Goal: Information Seeking & Learning: Learn about a topic

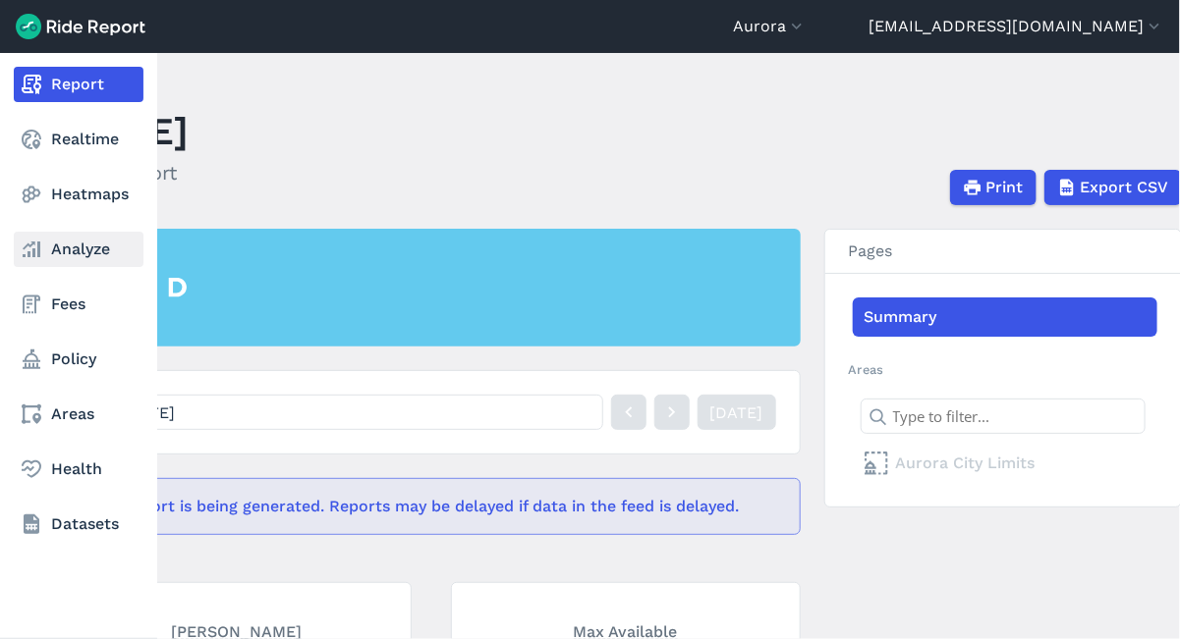
click at [86, 252] on link "Analyze" at bounding box center [79, 249] width 130 height 35
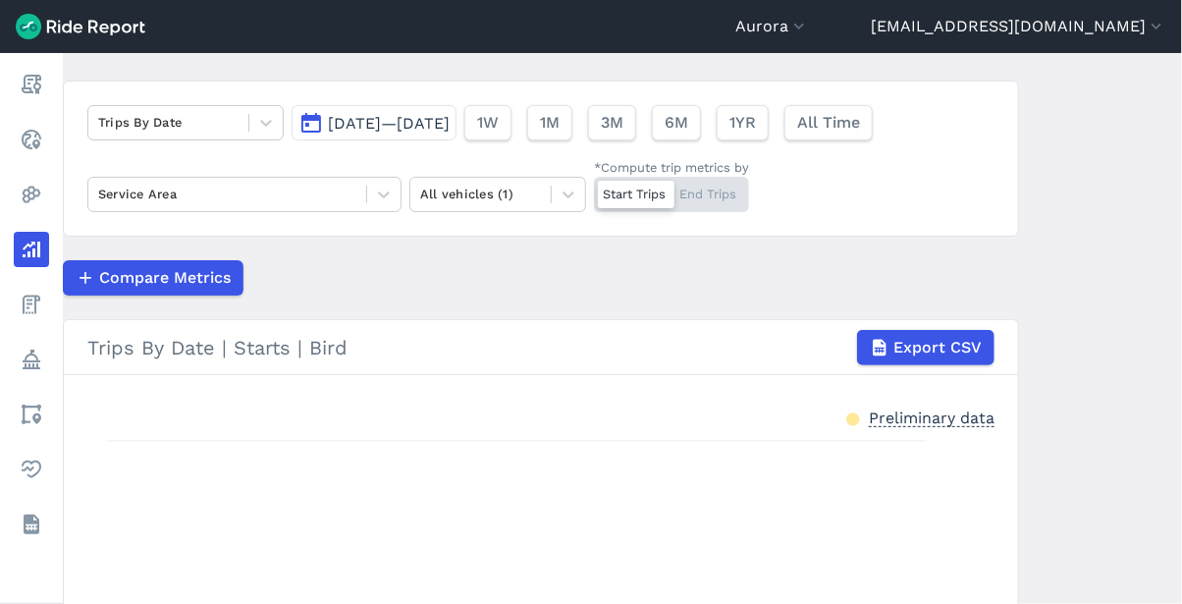
scroll to position [153, 0]
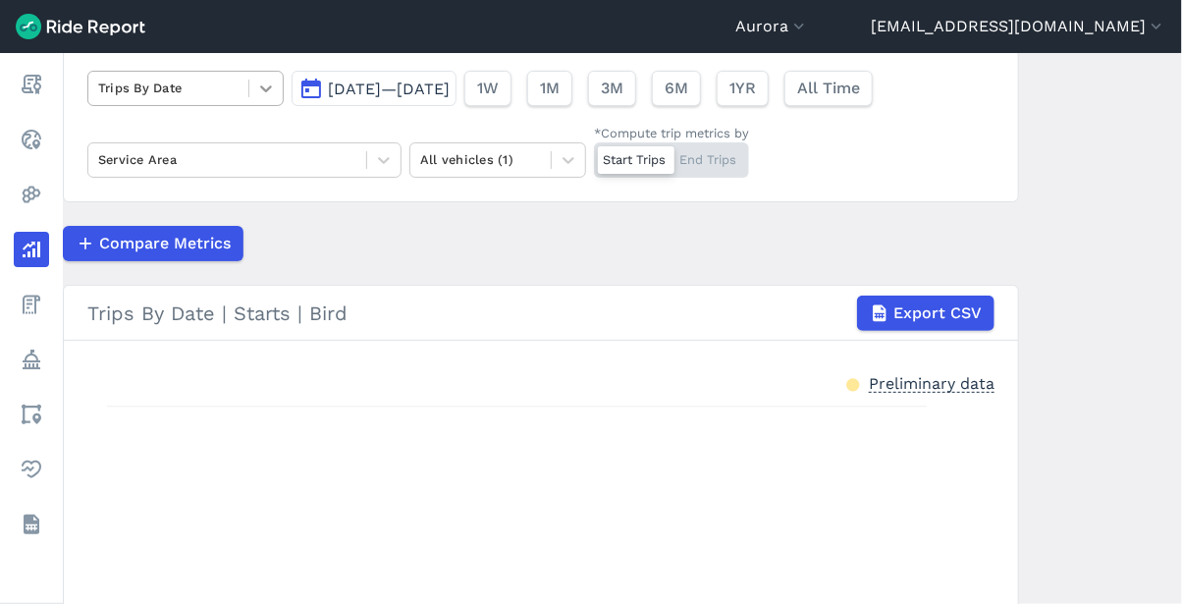
click at [257, 87] on icon at bounding box center [266, 89] width 20 height 20
click at [487, 246] on div "Compare Metrics" at bounding box center [541, 243] width 957 height 35
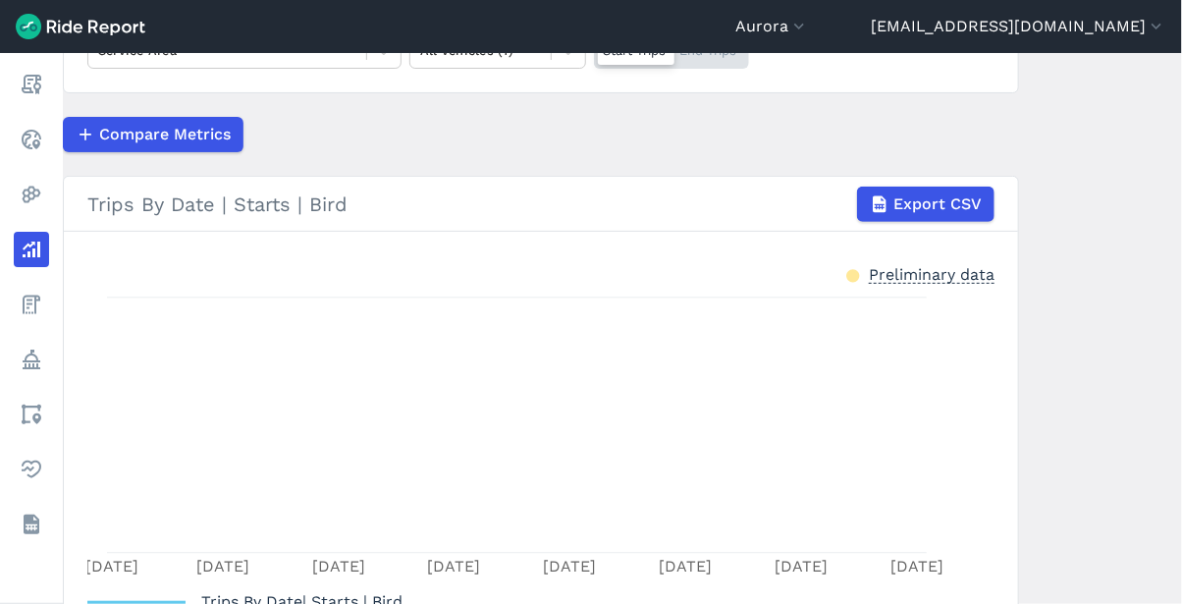
scroll to position [0, 0]
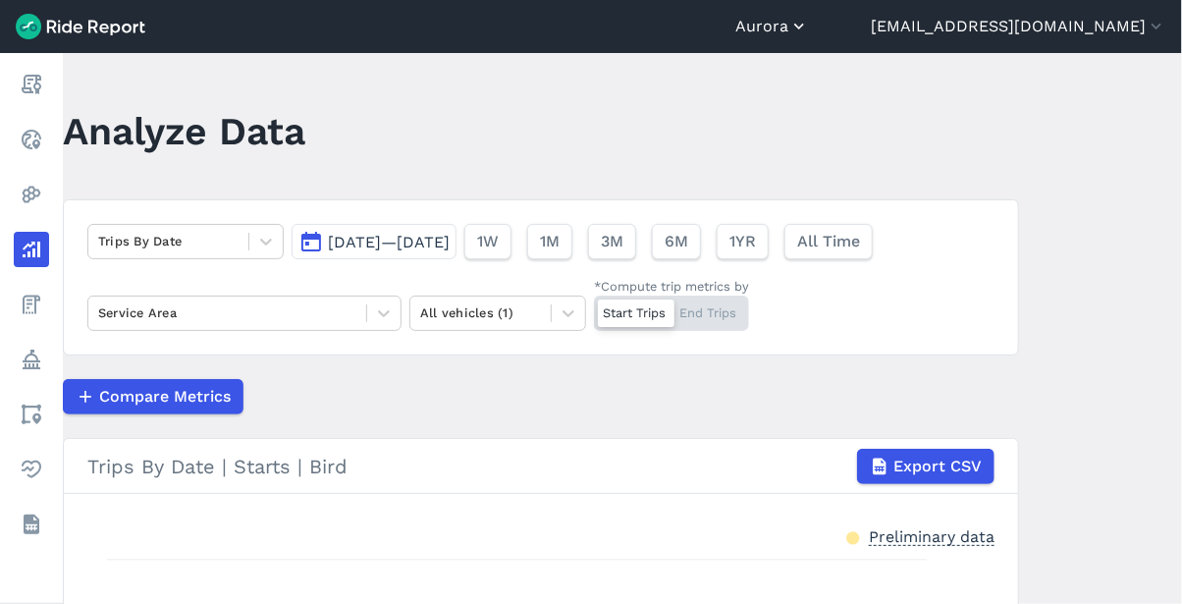
click at [809, 18] on button "Aurora" at bounding box center [773, 27] width 74 height 24
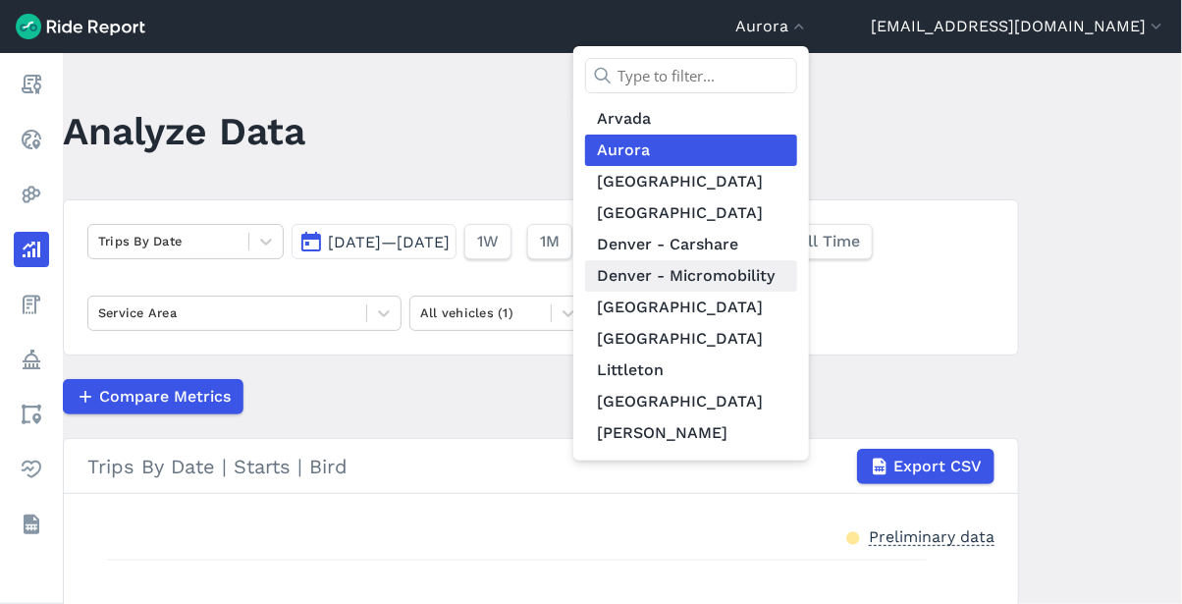
click at [797, 281] on link "Denver - Micromobility" at bounding box center [691, 275] width 212 height 31
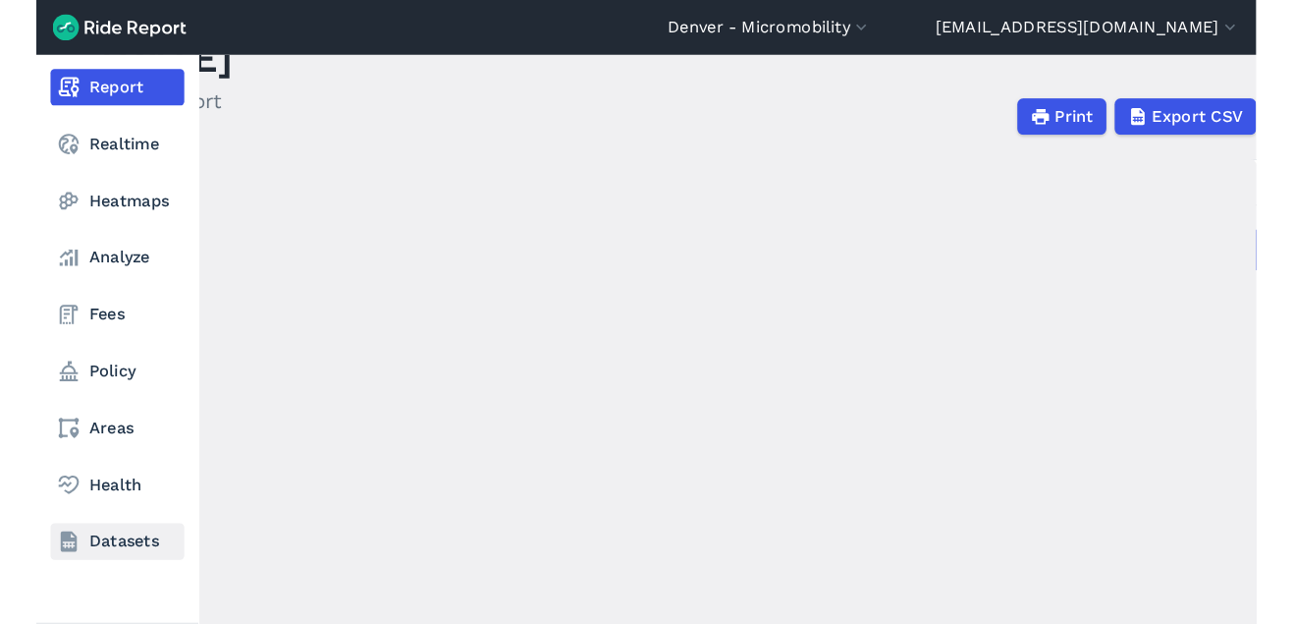
scroll to position [109, 0]
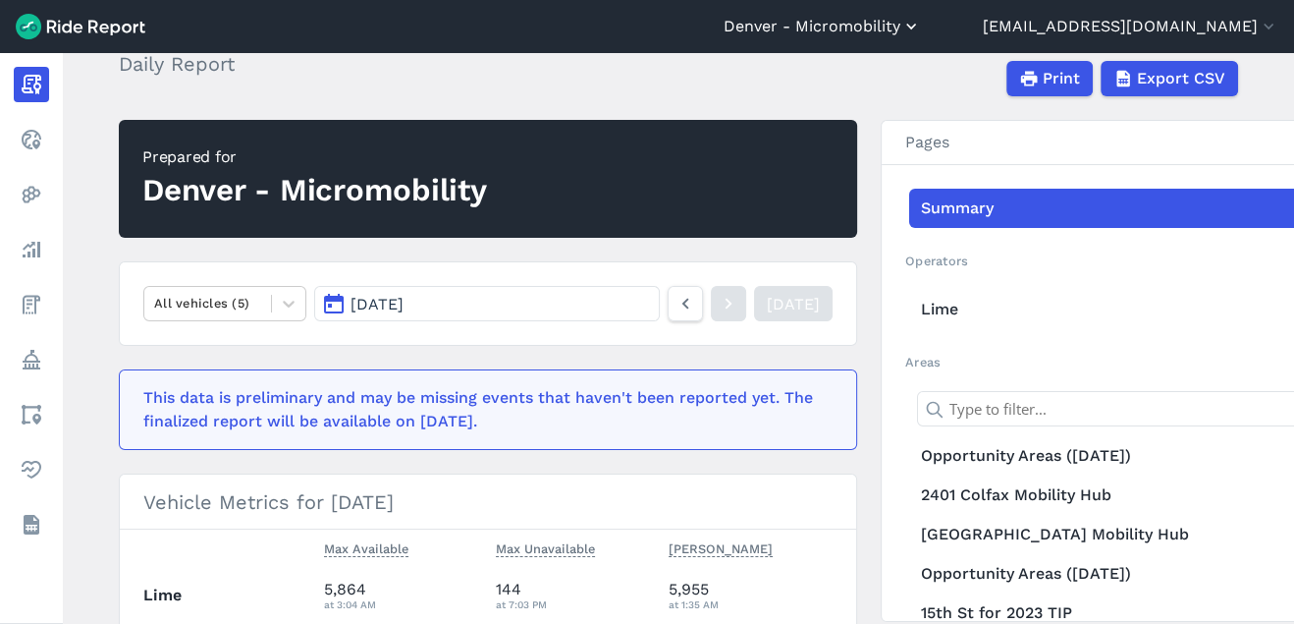
click at [921, 37] on button "Denver - Micromobility" at bounding box center [822, 27] width 197 height 24
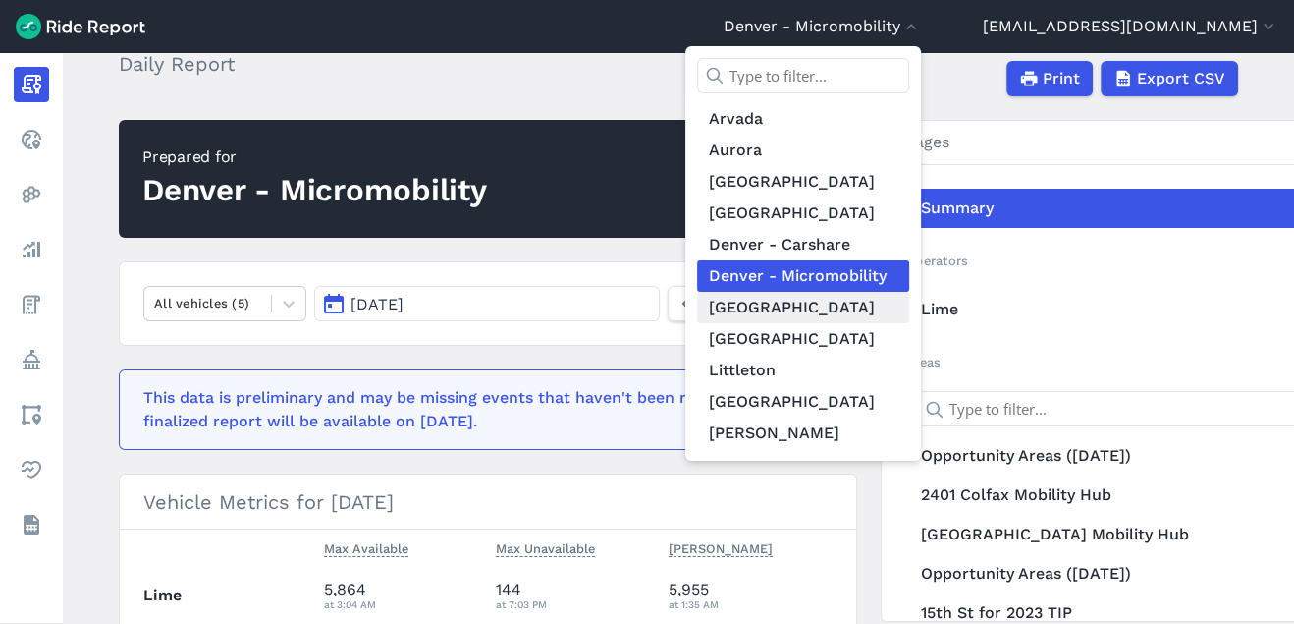
click at [909, 302] on link "[GEOGRAPHIC_DATA]" at bounding box center [803, 307] width 212 height 31
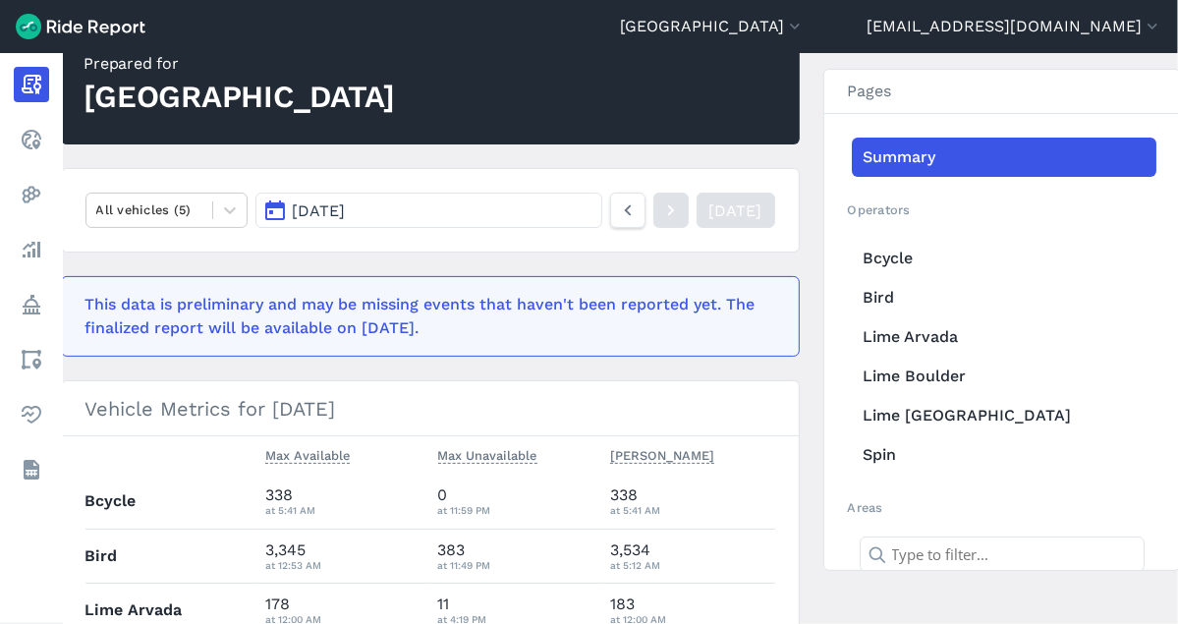
scroll to position [109, 0]
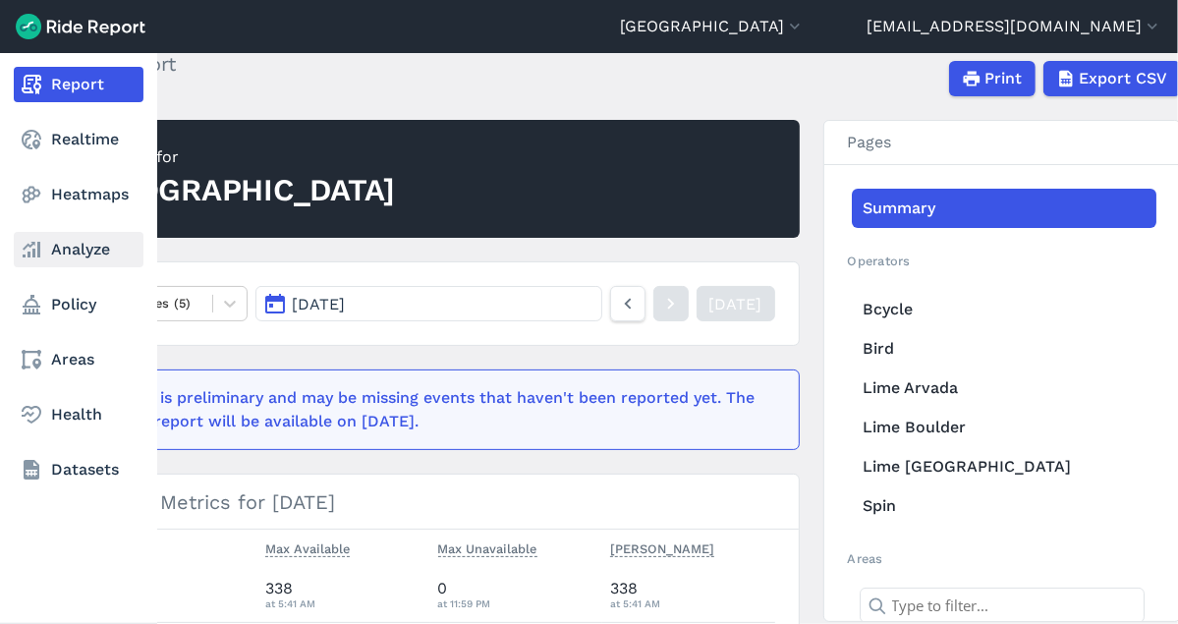
click at [68, 256] on link "Analyze" at bounding box center [79, 249] width 130 height 35
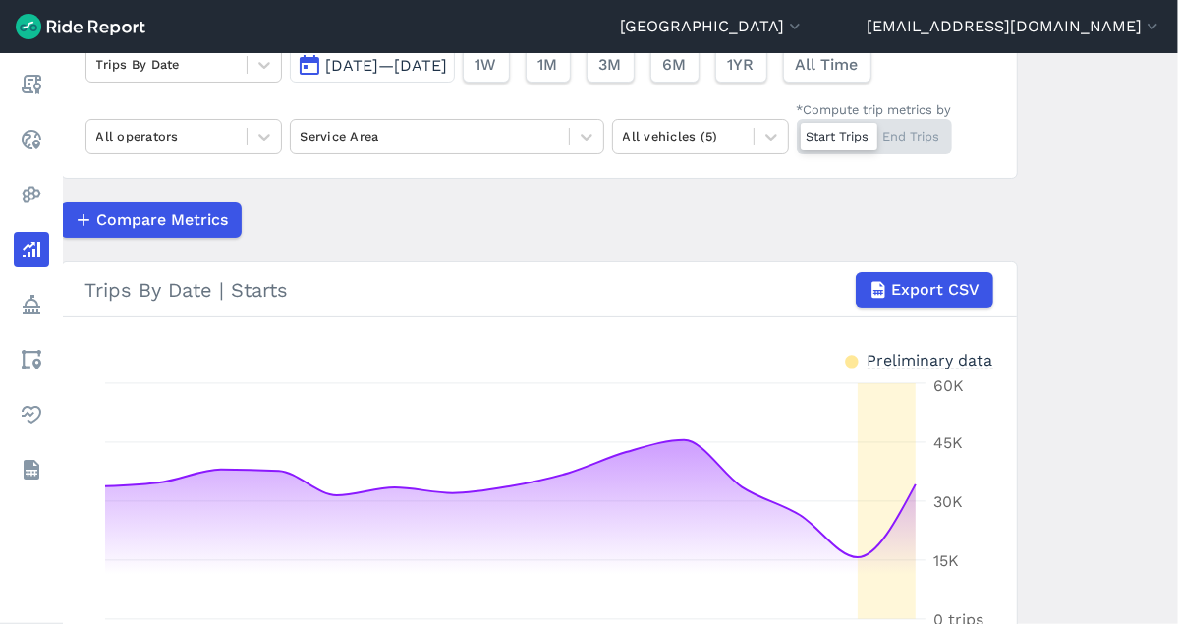
scroll to position [175, 0]
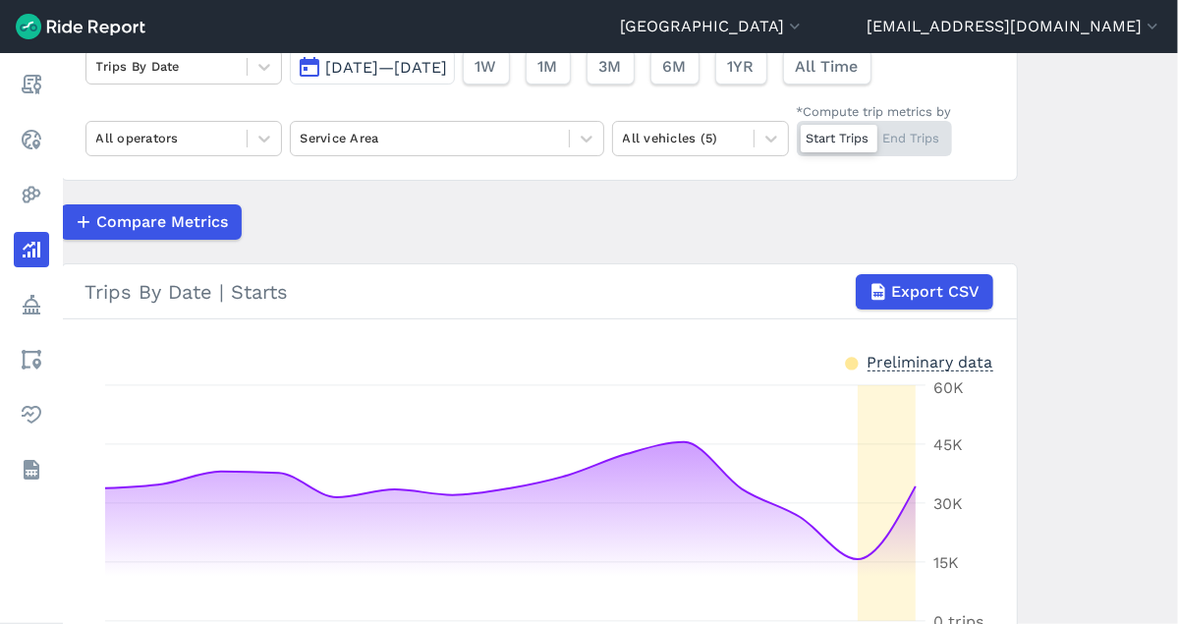
drag, startPoint x: 1082, startPoint y: 222, endPoint x: 1041, endPoint y: 227, distance: 41.5
click at [1082, 222] on main "Analyze Data Trips By Date [DATE]—[DATE] 1W 1M 3M 6M 1YR All Time All operators…" at bounding box center [620, 338] width 1115 height 571
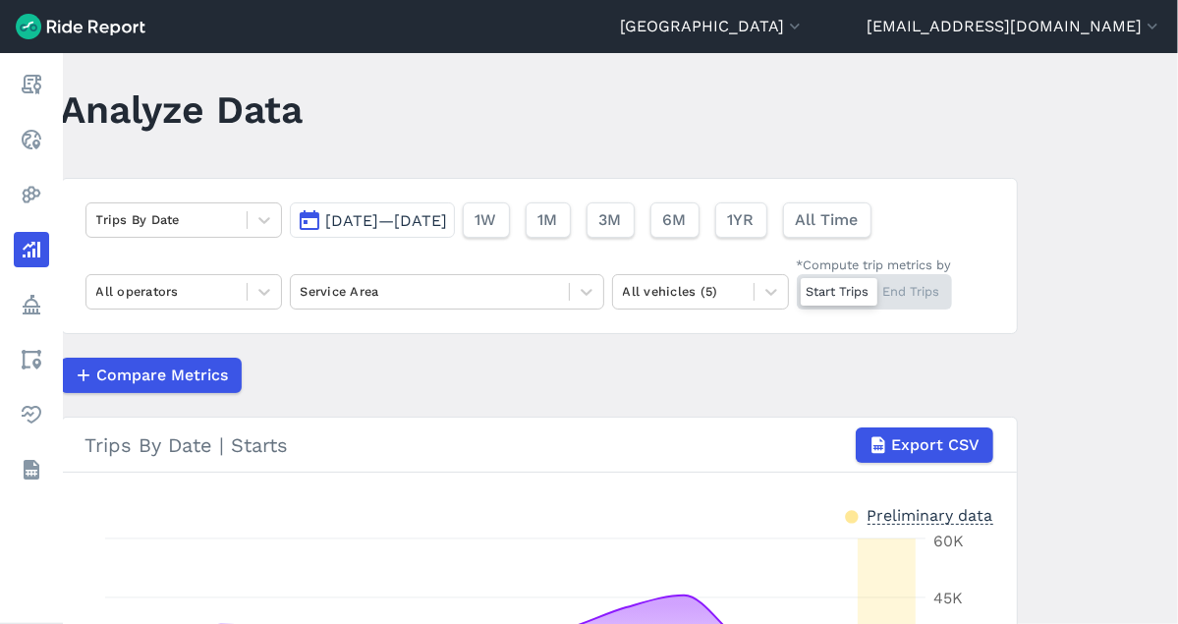
scroll to position [0, 0]
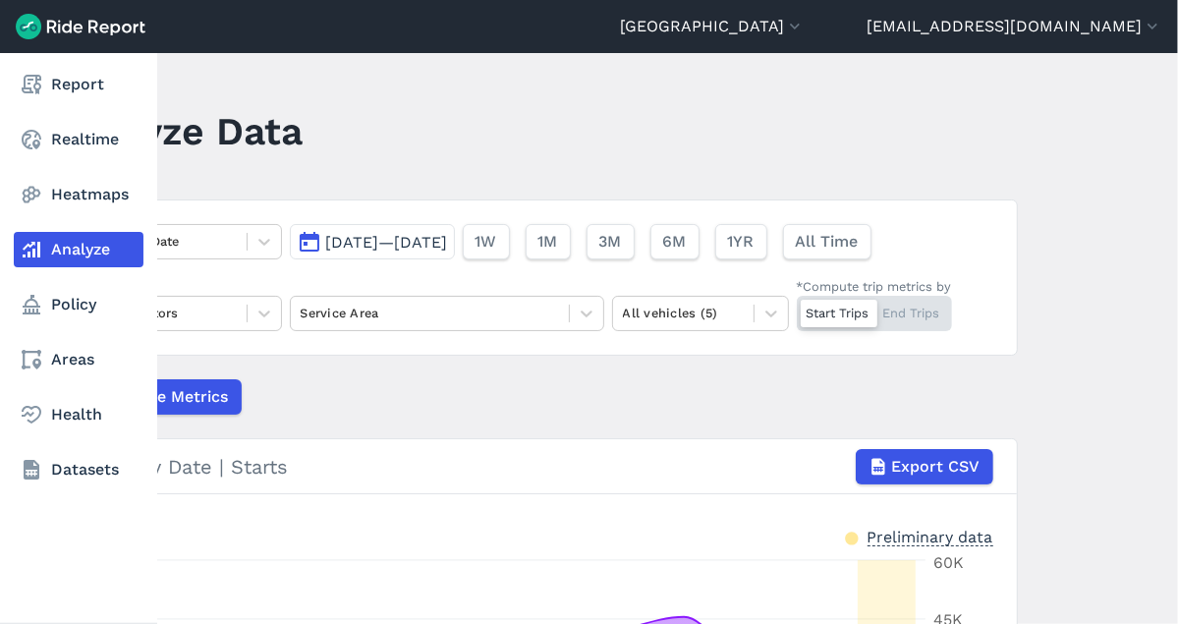
click at [76, 241] on link "Analyze" at bounding box center [79, 249] width 130 height 35
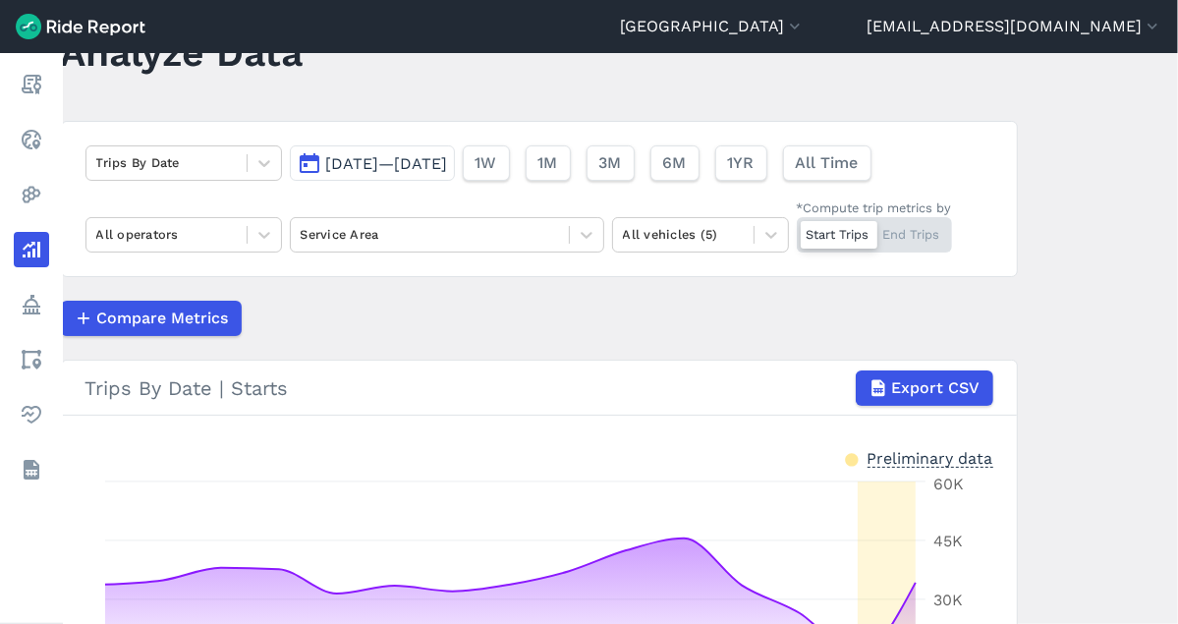
scroll to position [109, 0]
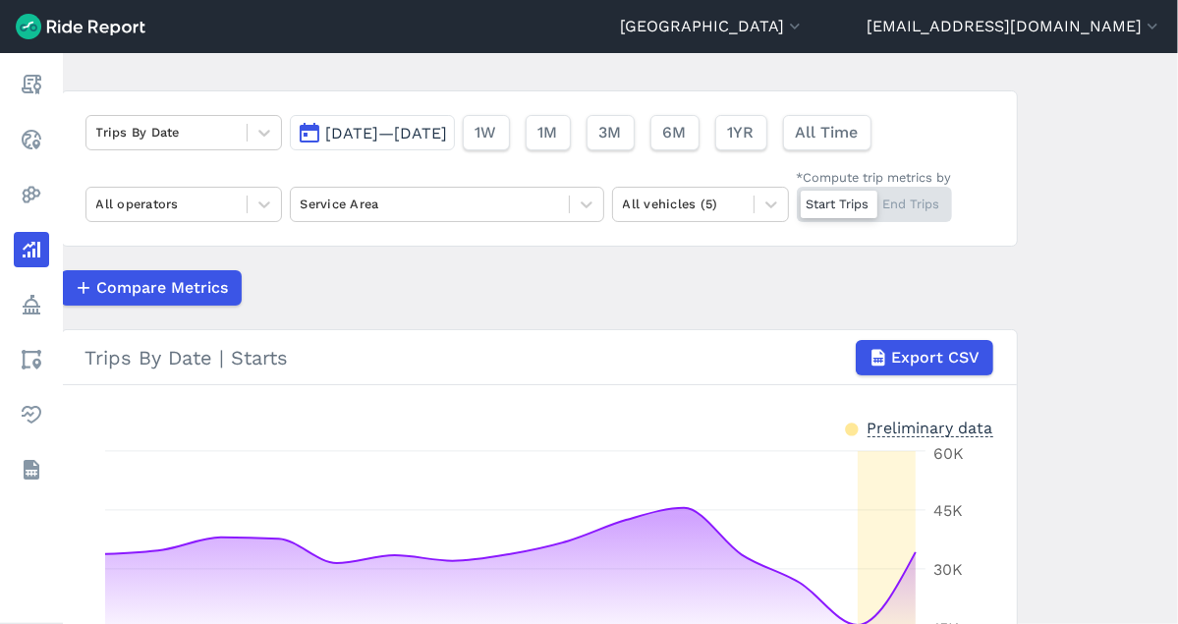
click at [400, 130] on span "[DATE]—[DATE]" at bounding box center [387, 133] width 122 height 19
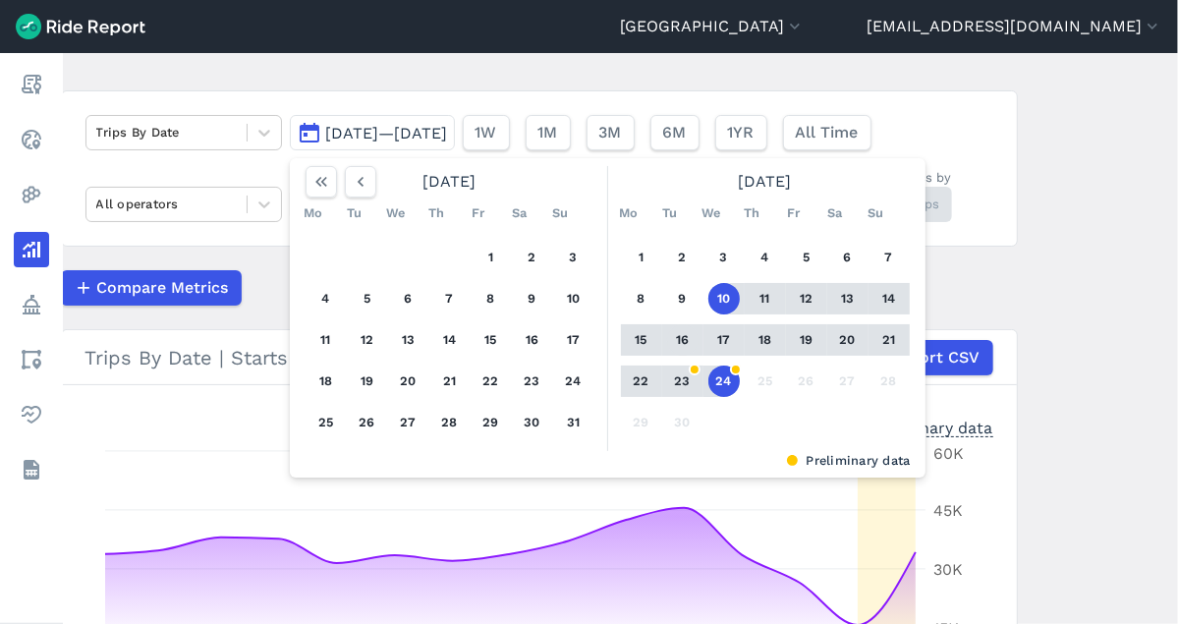
click at [673, 338] on button "16" at bounding box center [682, 339] width 31 height 31
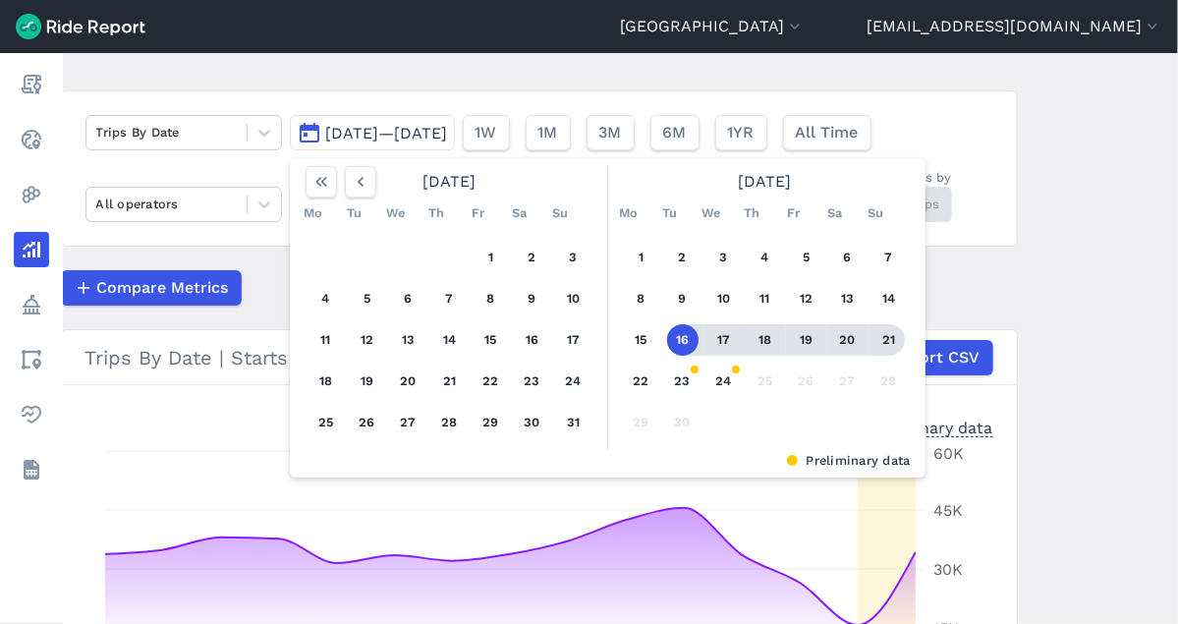
click at [1043, 253] on main "Analyze Data Trips By Date [DATE]—[DATE] [DATE] Mo Tu We Th Fr Sa Su 1 2 3 4 5 …" at bounding box center [620, 338] width 1115 height 571
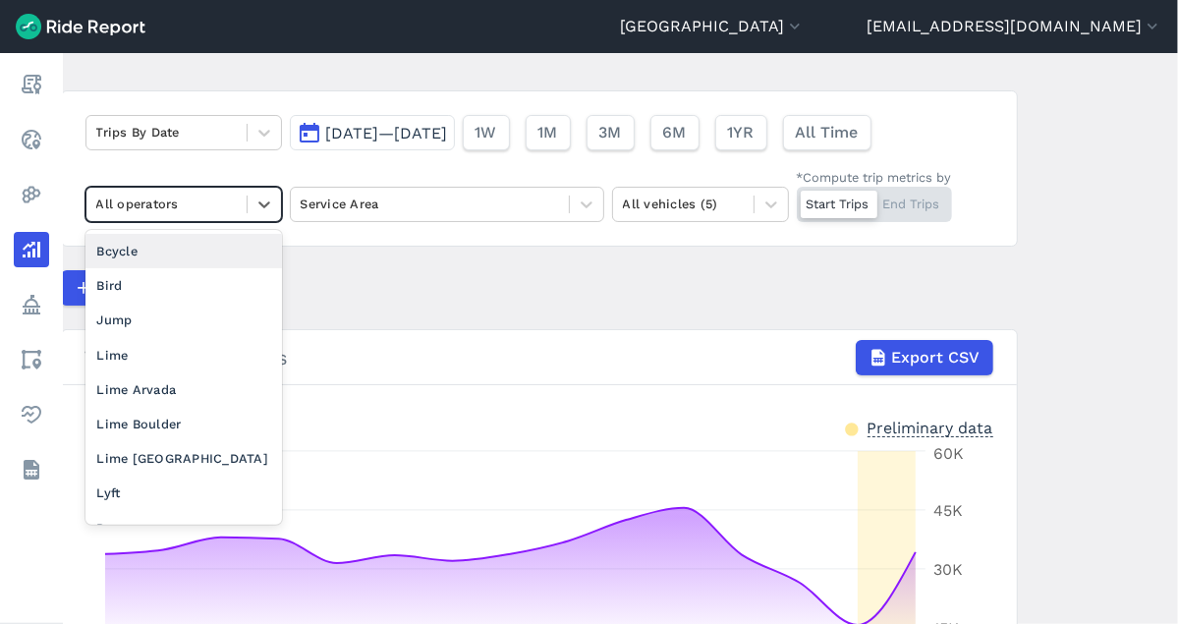
click at [236, 219] on div "All operators" at bounding box center [183, 204] width 196 height 35
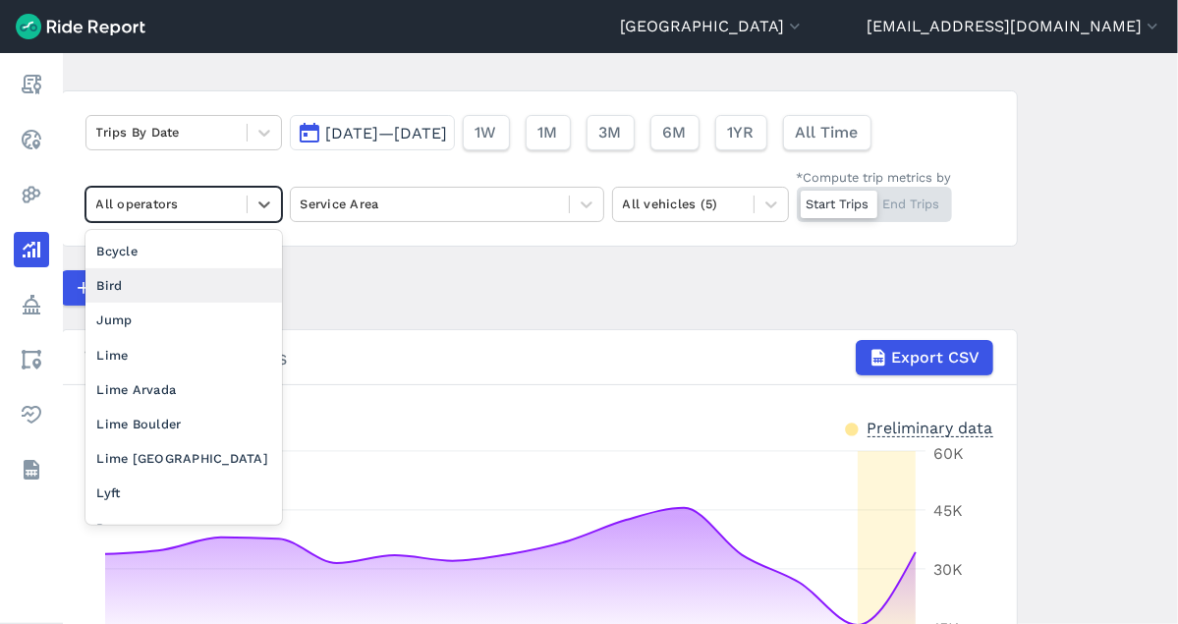
click at [139, 280] on div "Bird" at bounding box center [183, 285] width 196 height 34
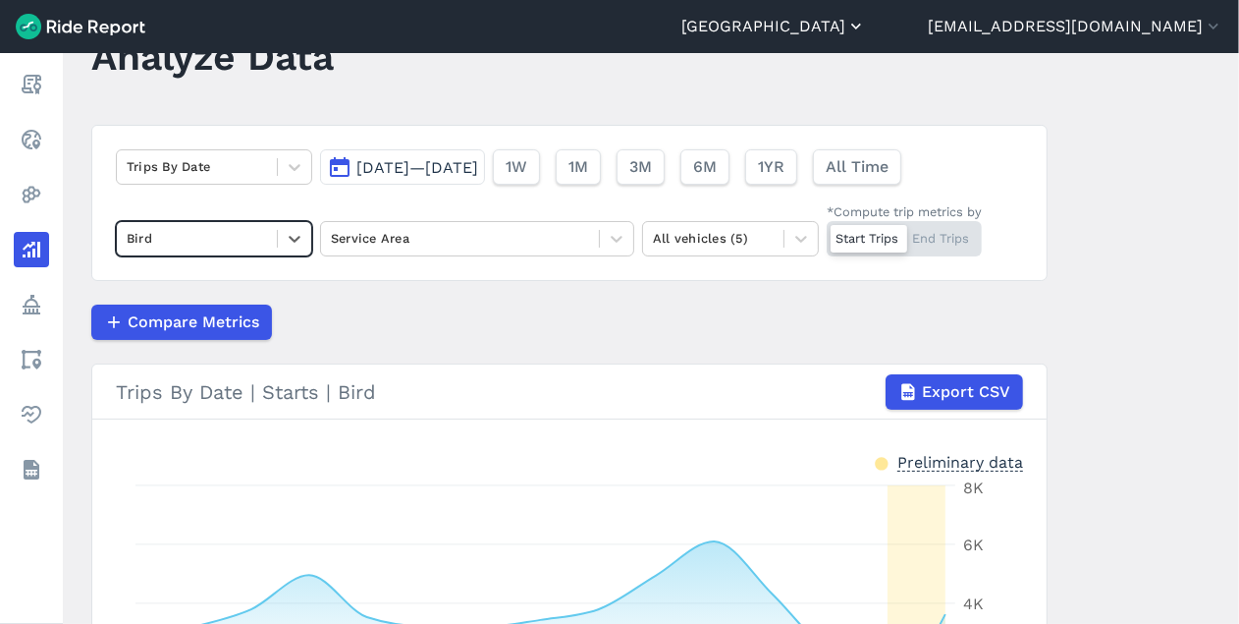
scroll to position [109, 0]
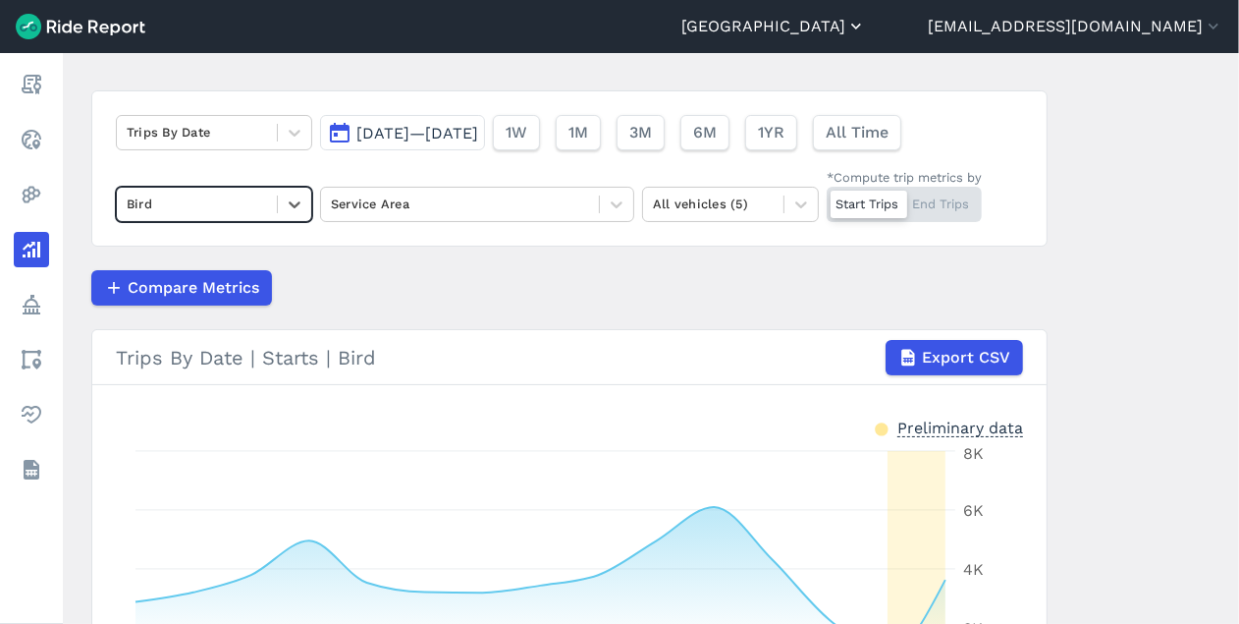
click at [866, 16] on button "[GEOGRAPHIC_DATA]" at bounding box center [774, 27] width 185 height 24
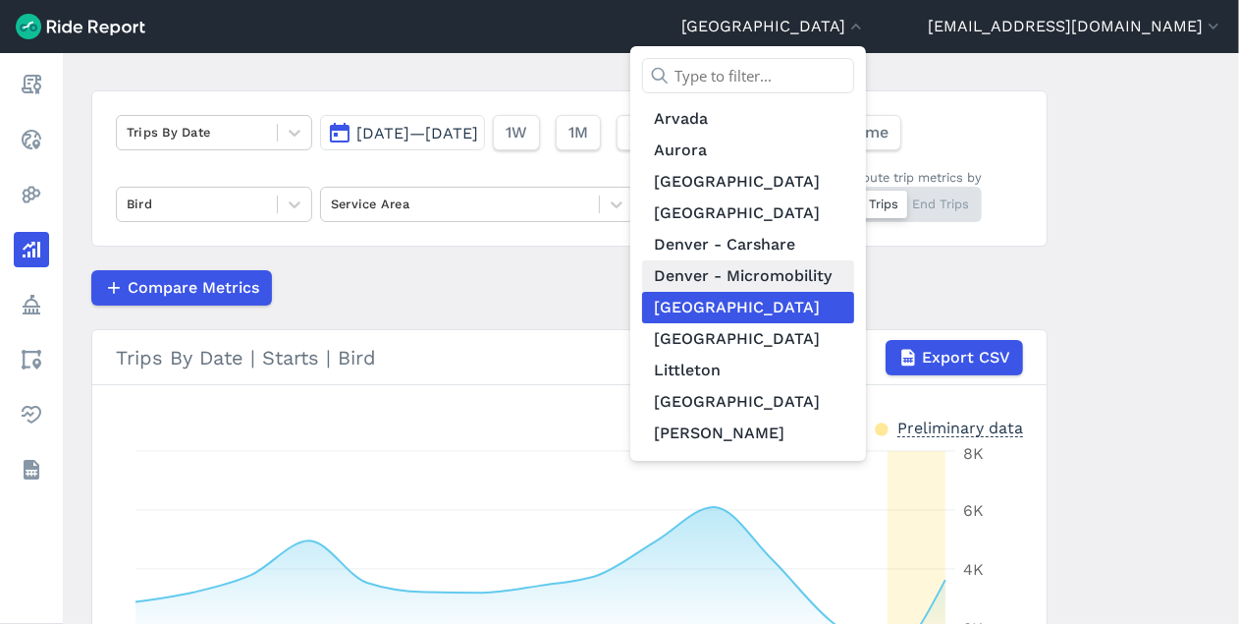
click at [854, 274] on link "Denver - Micromobility" at bounding box center [748, 275] width 212 height 31
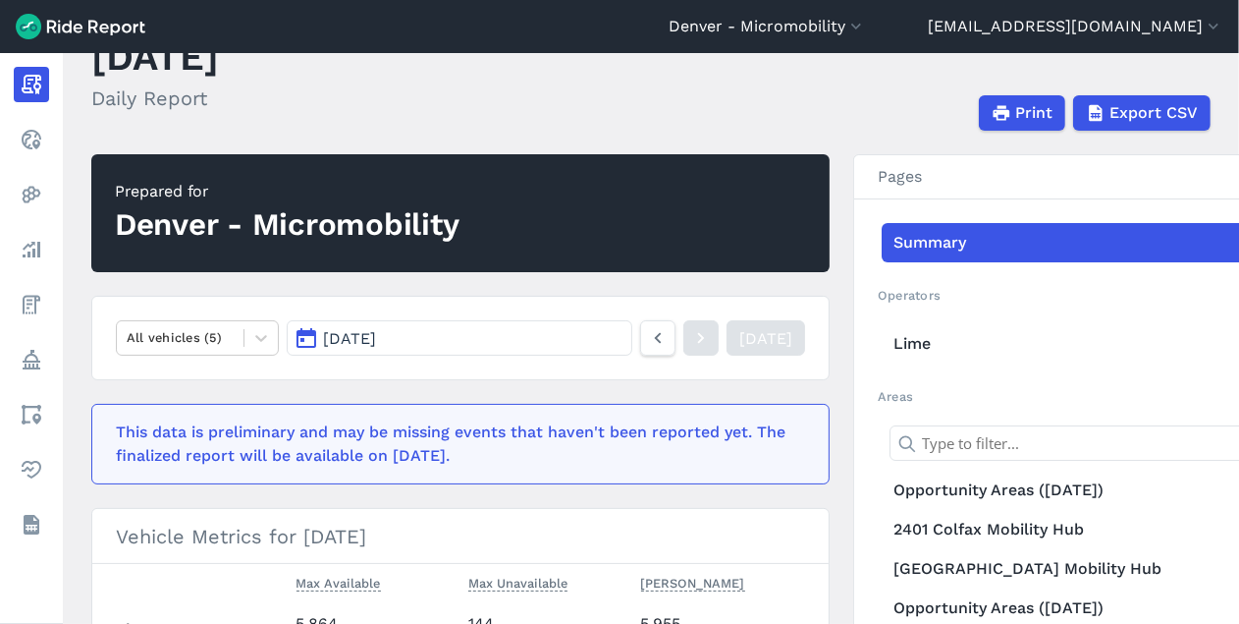
scroll to position [109, 0]
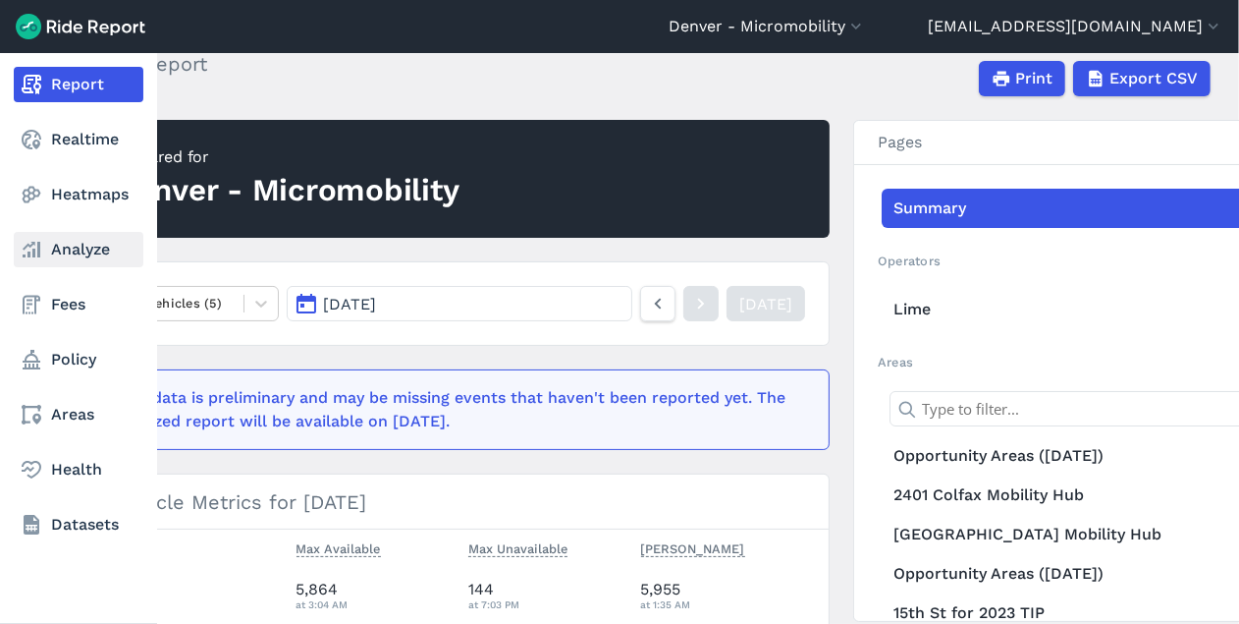
click at [105, 252] on link "Analyze" at bounding box center [79, 249] width 130 height 35
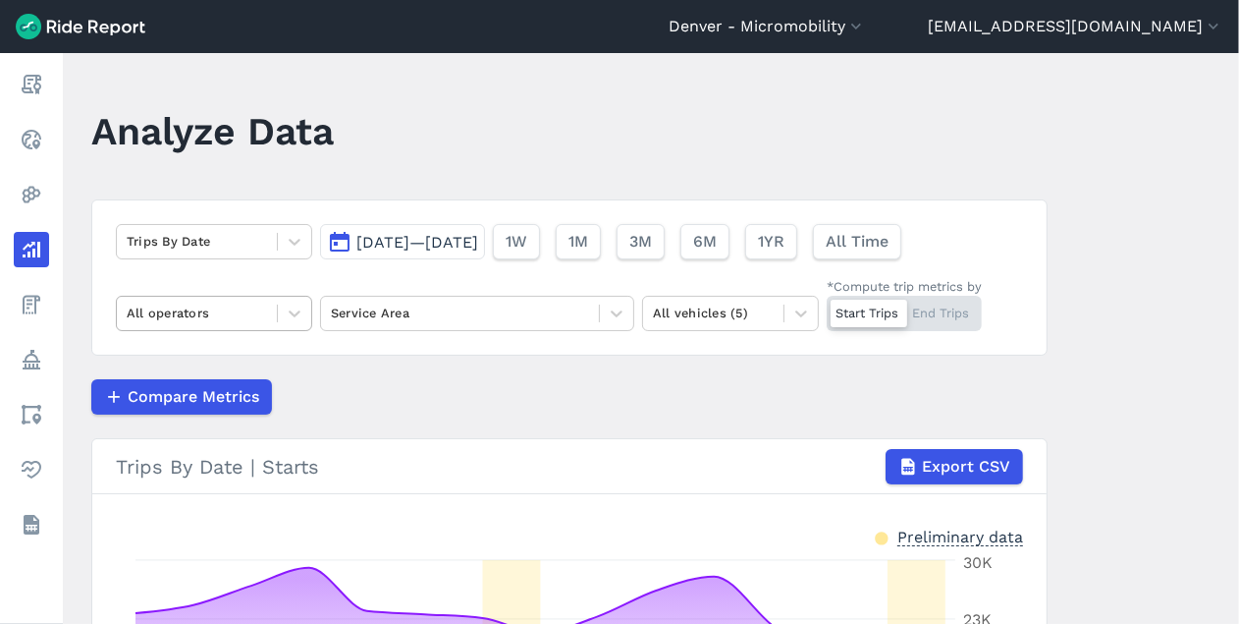
click at [241, 303] on div at bounding box center [197, 313] width 140 height 23
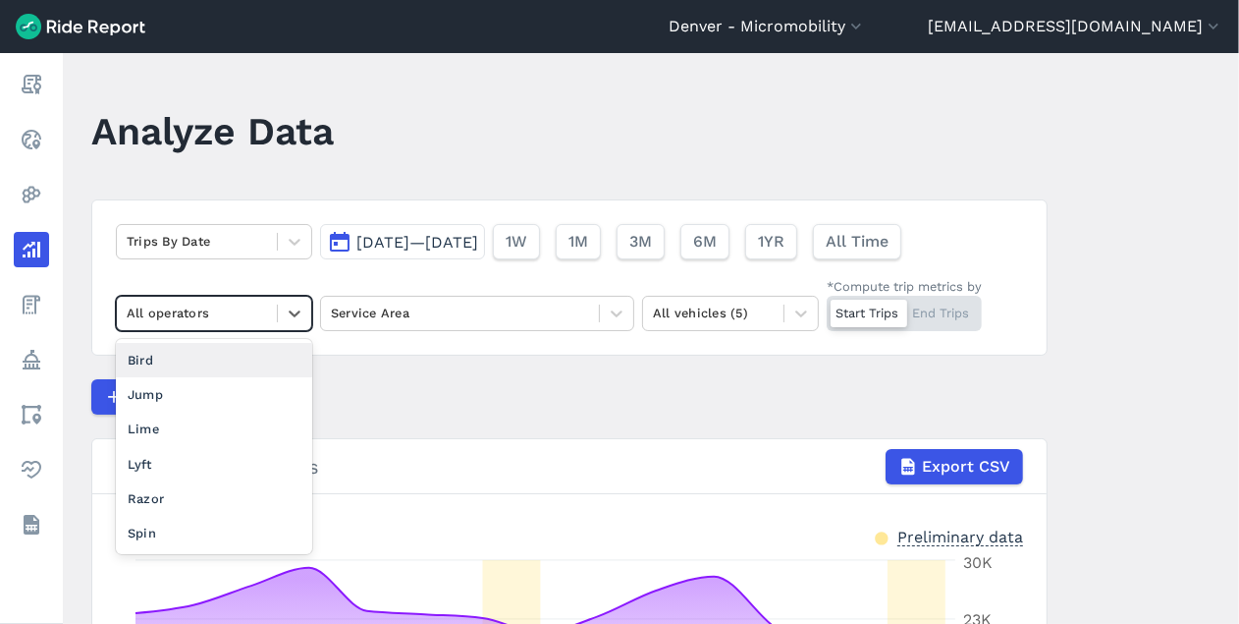
click at [193, 356] on div "Bird" at bounding box center [214, 360] width 196 height 34
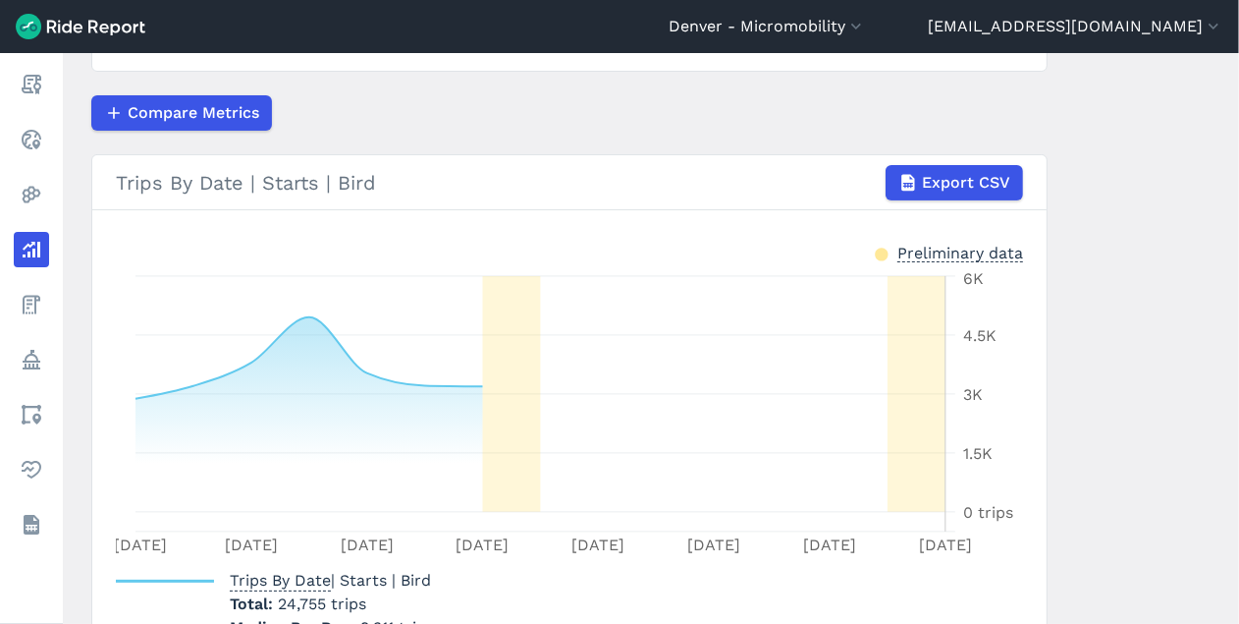
scroll to position [393, 0]
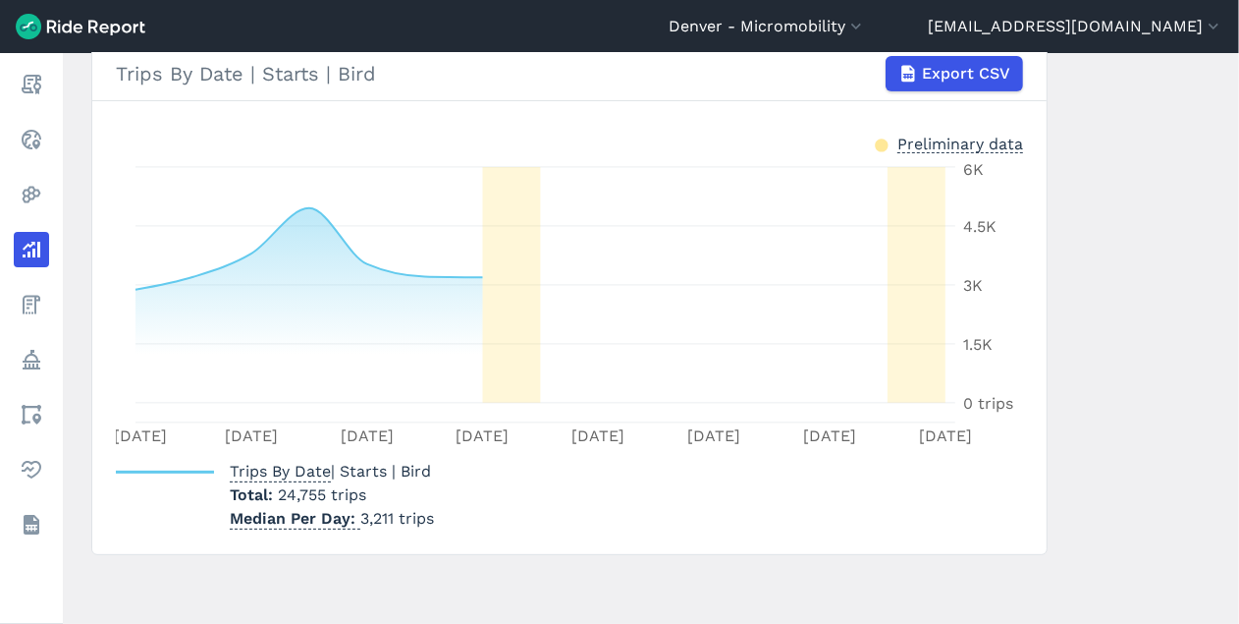
click at [1117, 96] on main "Analyze Data Trips By Date [DATE]—[DATE] 1W 1M 3M 6M 1YR All Time Bird Service …" at bounding box center [651, 338] width 1177 height 571
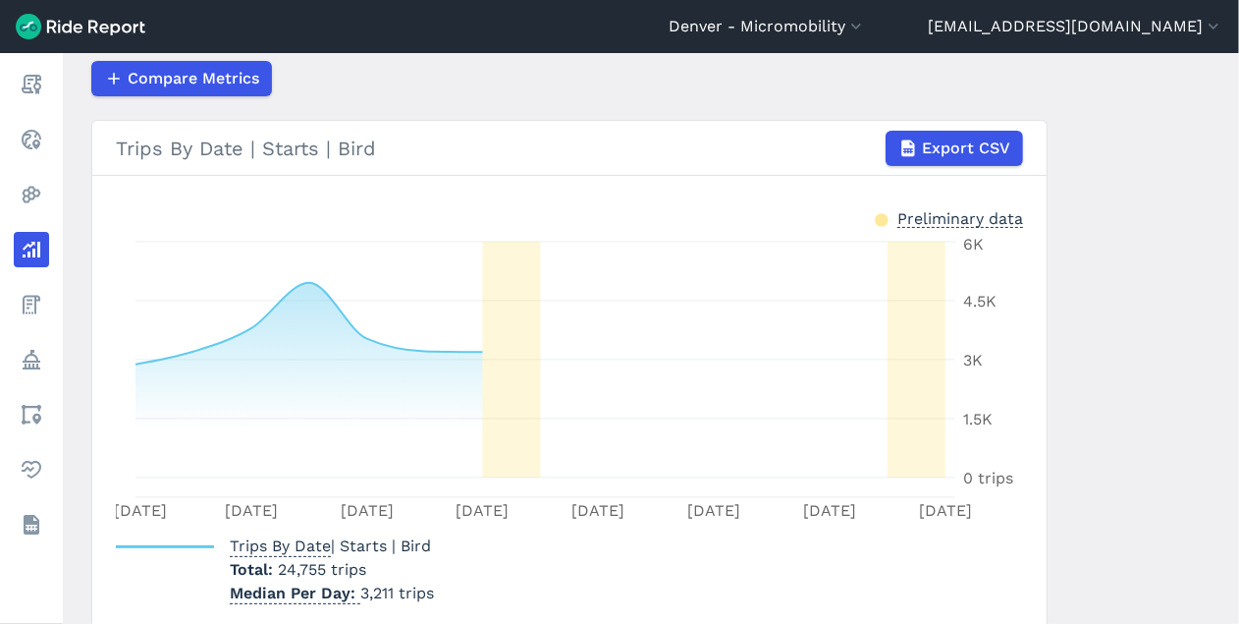
scroll to position [284, 0]
